Goal: Task Accomplishment & Management: Manage account settings

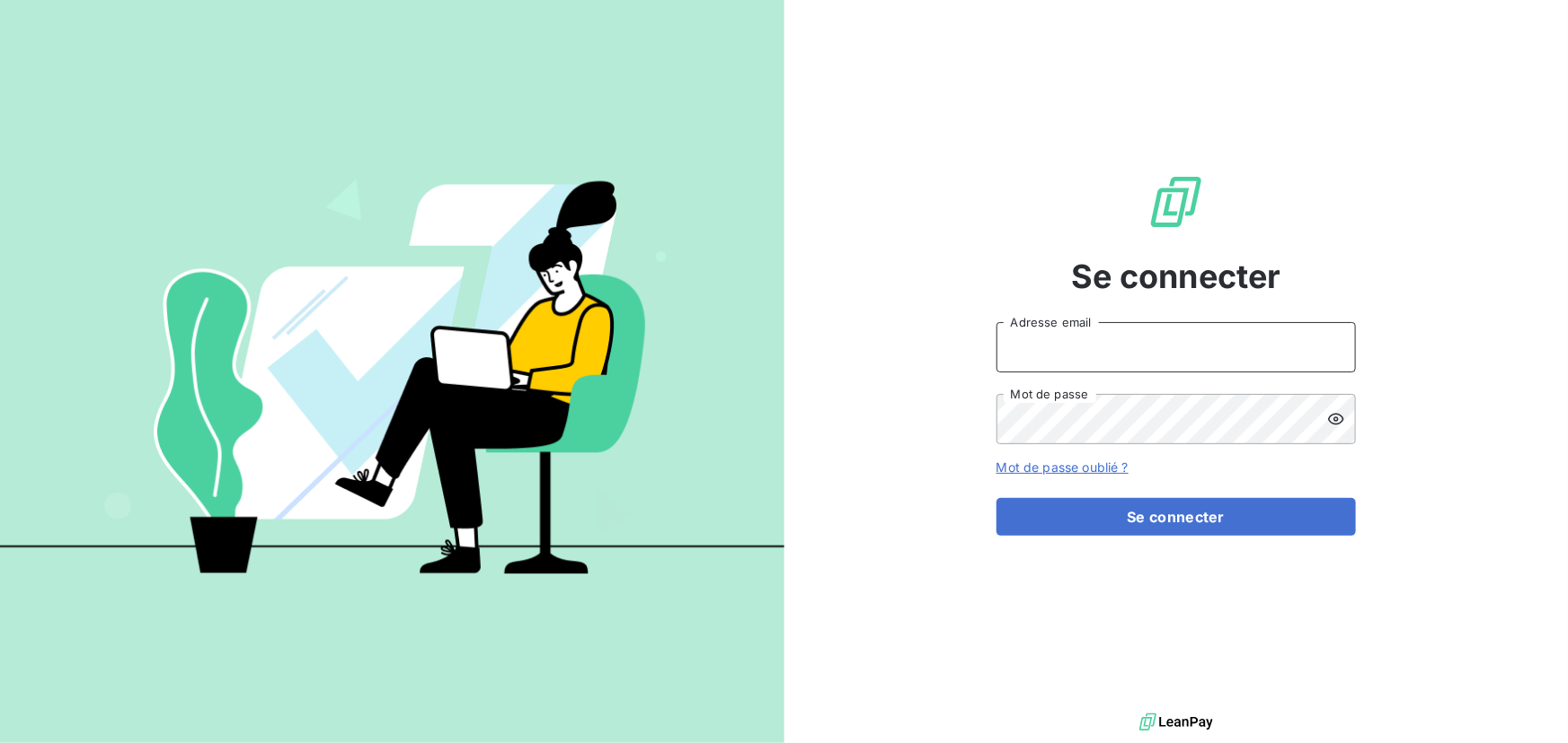
click at [1087, 347] on input "Adresse email" at bounding box center [1176, 347] width 359 height 50
type input "admin@luxsense"
click at [996, 498] on button "Se connecter" at bounding box center [1176, 517] width 359 height 38
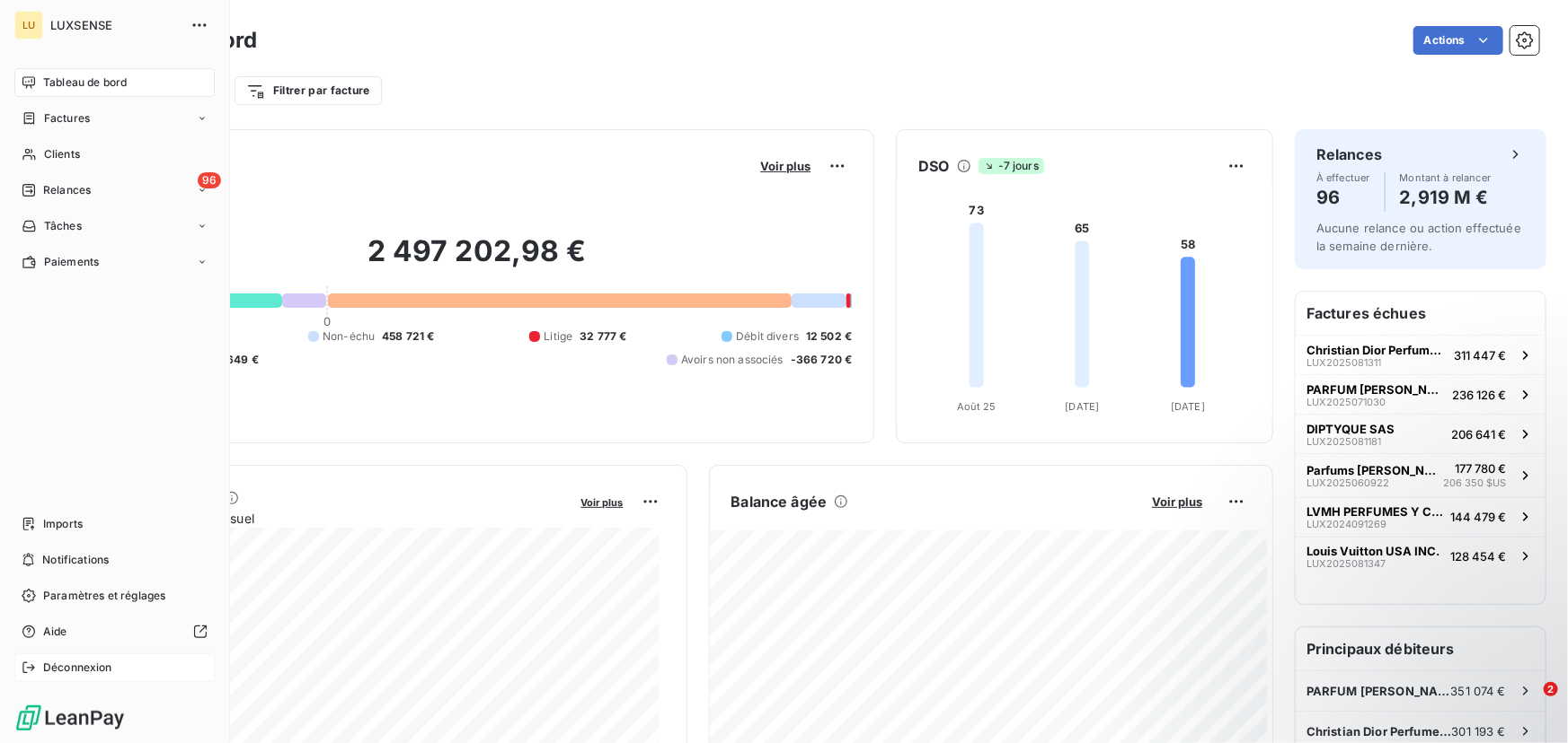
click at [72, 658] on div "Déconnexion" at bounding box center [114, 668] width 201 height 29
